Goal: Transaction & Acquisition: Register for event/course

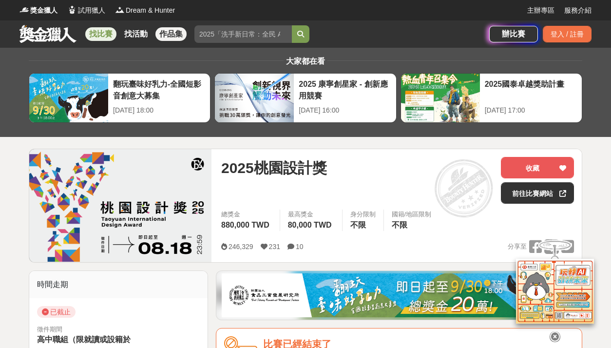
click at [162, 33] on link "作品集" at bounding box center [170, 34] width 31 height 14
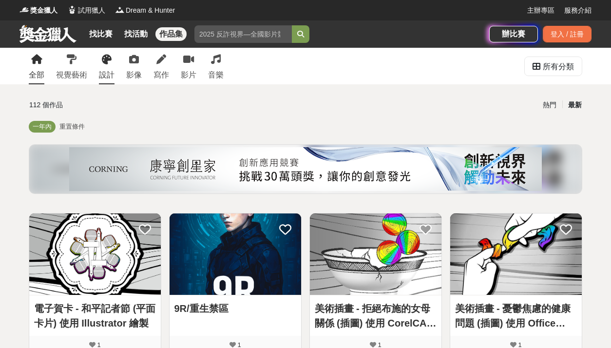
click at [101, 73] on div "設計" at bounding box center [107, 75] width 16 height 12
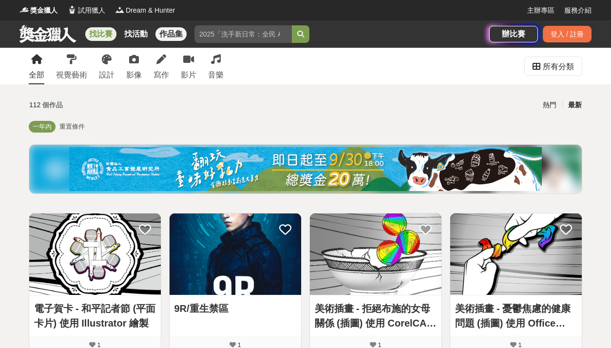
click at [106, 38] on link "找比賽" at bounding box center [100, 34] width 31 height 14
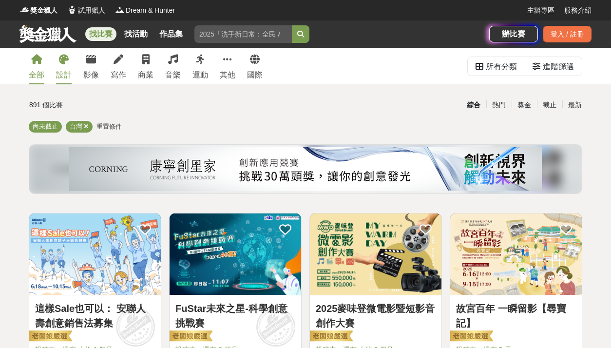
click at [69, 67] on link "設計" at bounding box center [64, 66] width 16 height 37
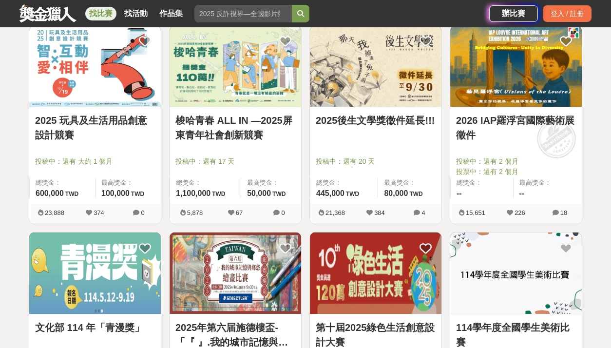
scroll to position [332, 0]
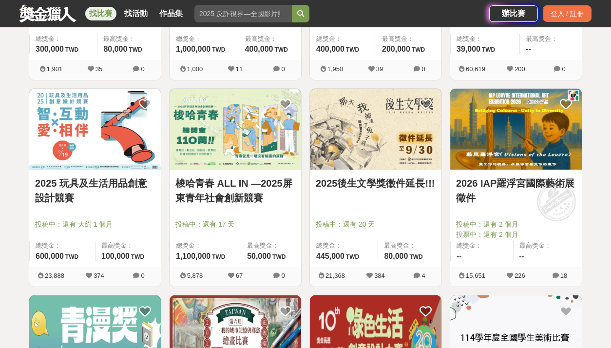
click at [527, 180] on link "2026 IAP羅浮宮國際藝術展徵件" at bounding box center [516, 190] width 120 height 29
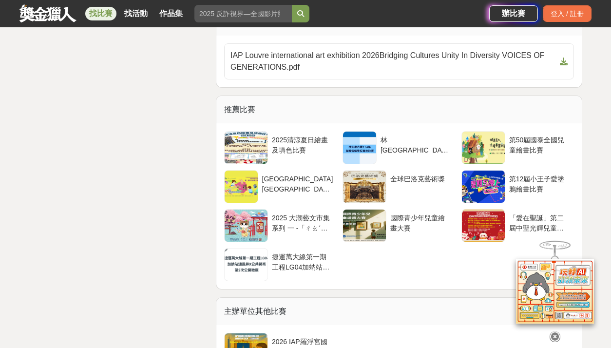
scroll to position [2483, 0]
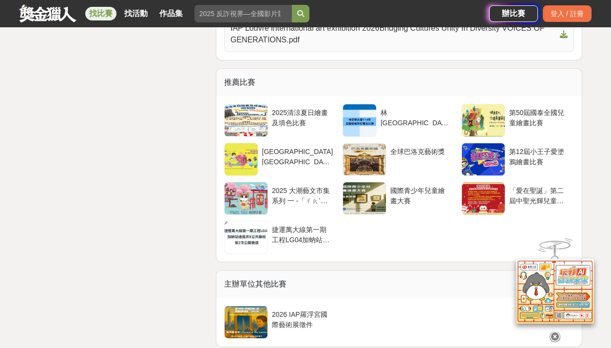
click at [394, 46] on span "IAP Louvre international art exhibition 2026Bridging Cultures Unity In Diversit…" at bounding box center [392, 33] width 325 height 23
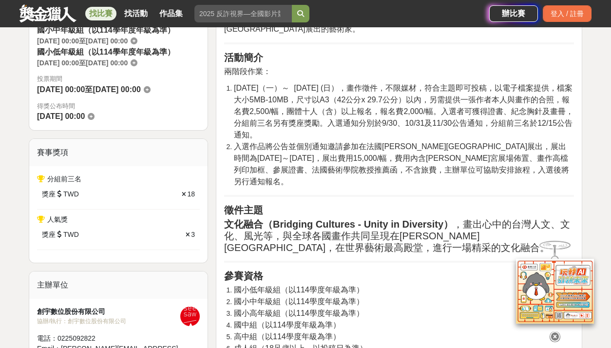
scroll to position [399, 0]
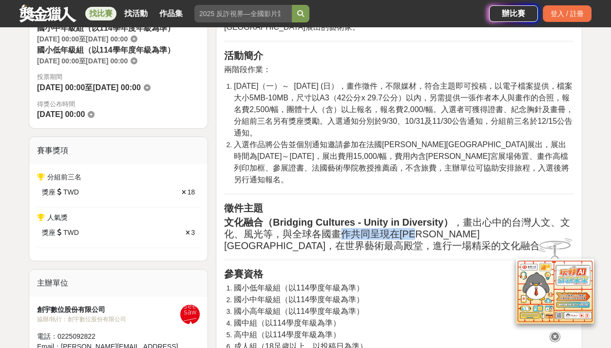
drag, startPoint x: 433, startPoint y: 201, endPoint x: 336, endPoint y: 203, distance: 96.9
click at [336, 216] on h2 "文化融合（Bridging Cultures - Unity in Diversity） ，畫出心中的[DEMOGRAPHIC_DATA]人文、文化、風光等，…" at bounding box center [399, 233] width 350 height 35
click at [357, 216] on h2 "文化融合（Bridging Cultures - Unity in Diversity） ，畫出心中的[DEMOGRAPHIC_DATA]人文、文化、風光等，…" at bounding box center [399, 233] width 350 height 35
drag, startPoint x: 287, startPoint y: 212, endPoint x: 349, endPoint y: 212, distance: 61.8
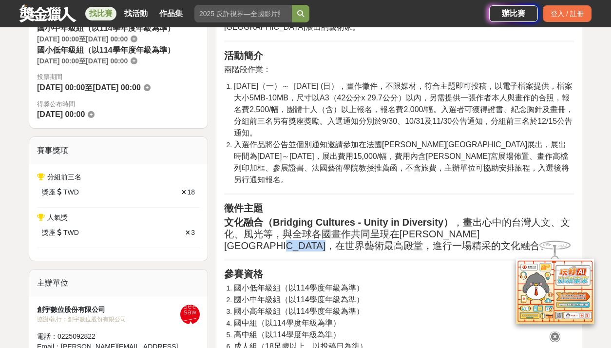
click at [349, 216] on h2 "文化融合（Bridging Cultures - Unity in Diversity） ，畫出心中的[DEMOGRAPHIC_DATA]人文、文化、風光等，…" at bounding box center [399, 233] width 350 height 35
drag, startPoint x: 226, startPoint y: 186, endPoint x: 263, endPoint y: 189, distance: 37.2
click at [263, 217] on strong "文化融合（Bridging Cultures - Unity in Diversity）" at bounding box center [338, 222] width 229 height 11
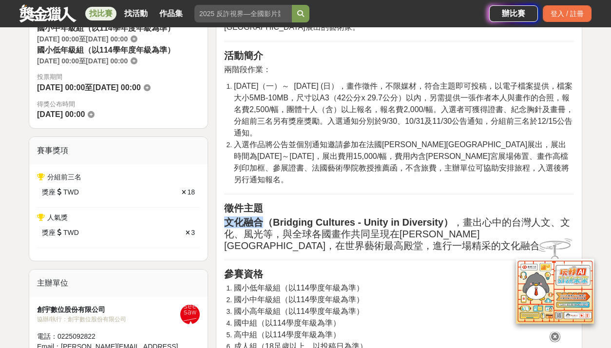
copy strong "文化融合"
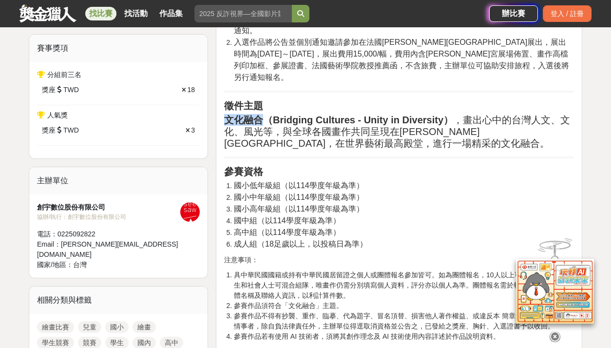
scroll to position [684, 0]
